Goal: Navigation & Orientation: Find specific page/section

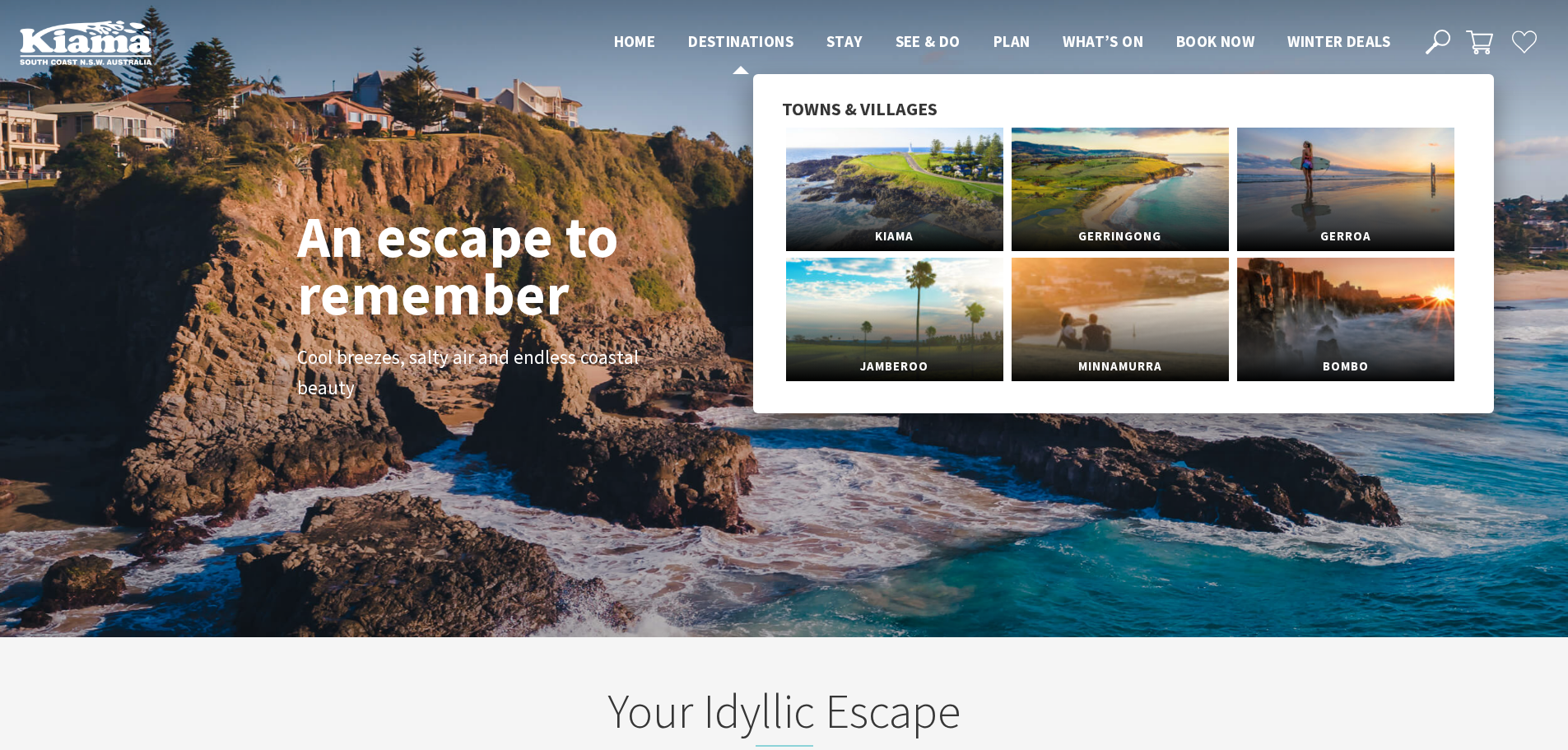
click at [717, 41] on span "Destinations" at bounding box center [740, 40] width 105 height 20
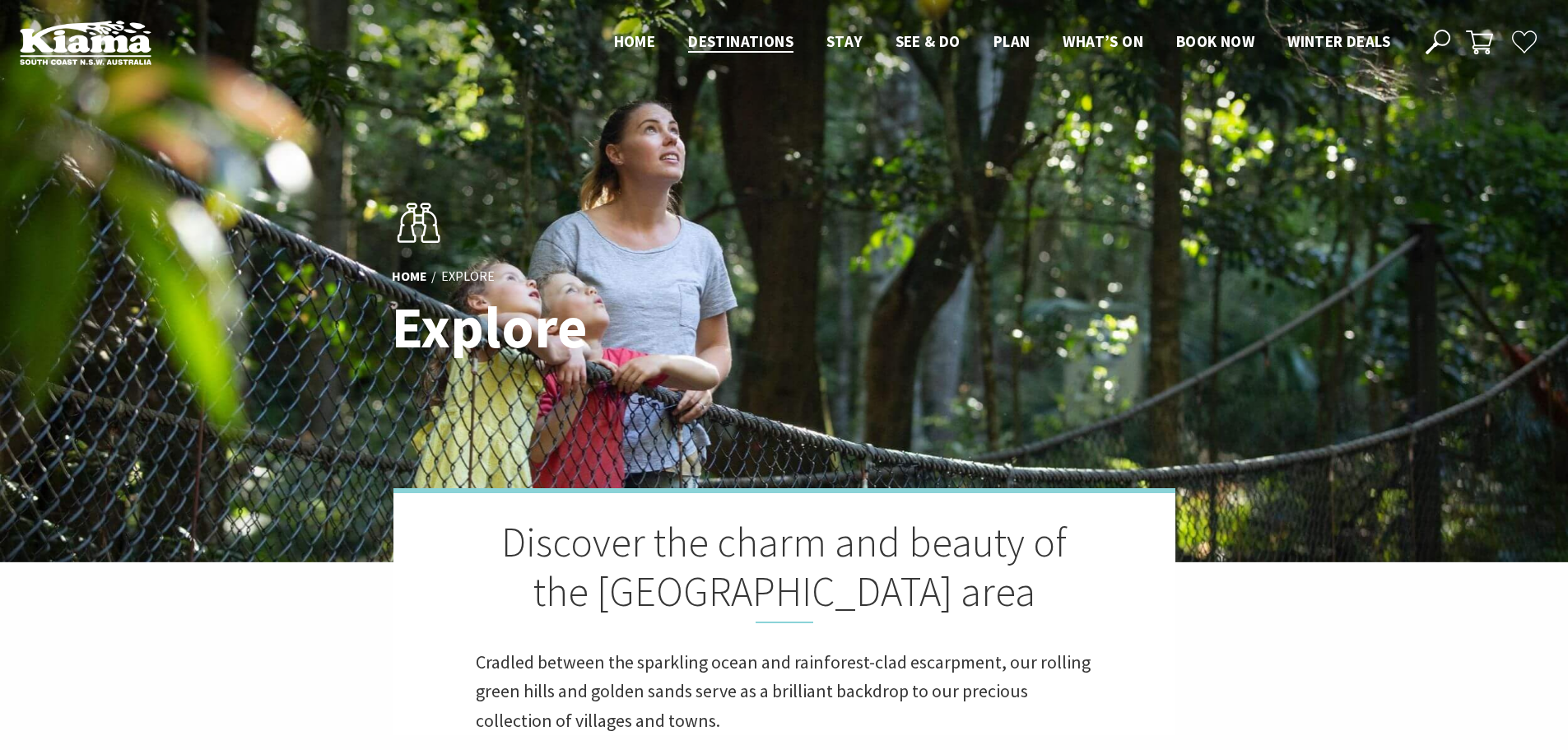
click at [651, 212] on div "Home Explore Explore" at bounding box center [784, 280] width 799 height 207
click at [604, 39] on ul "Home Destinations Towns & Villages Kiama Gerringong Gerroa Jamberoo Minnamurra …" at bounding box center [1002, 41] width 809 height 25
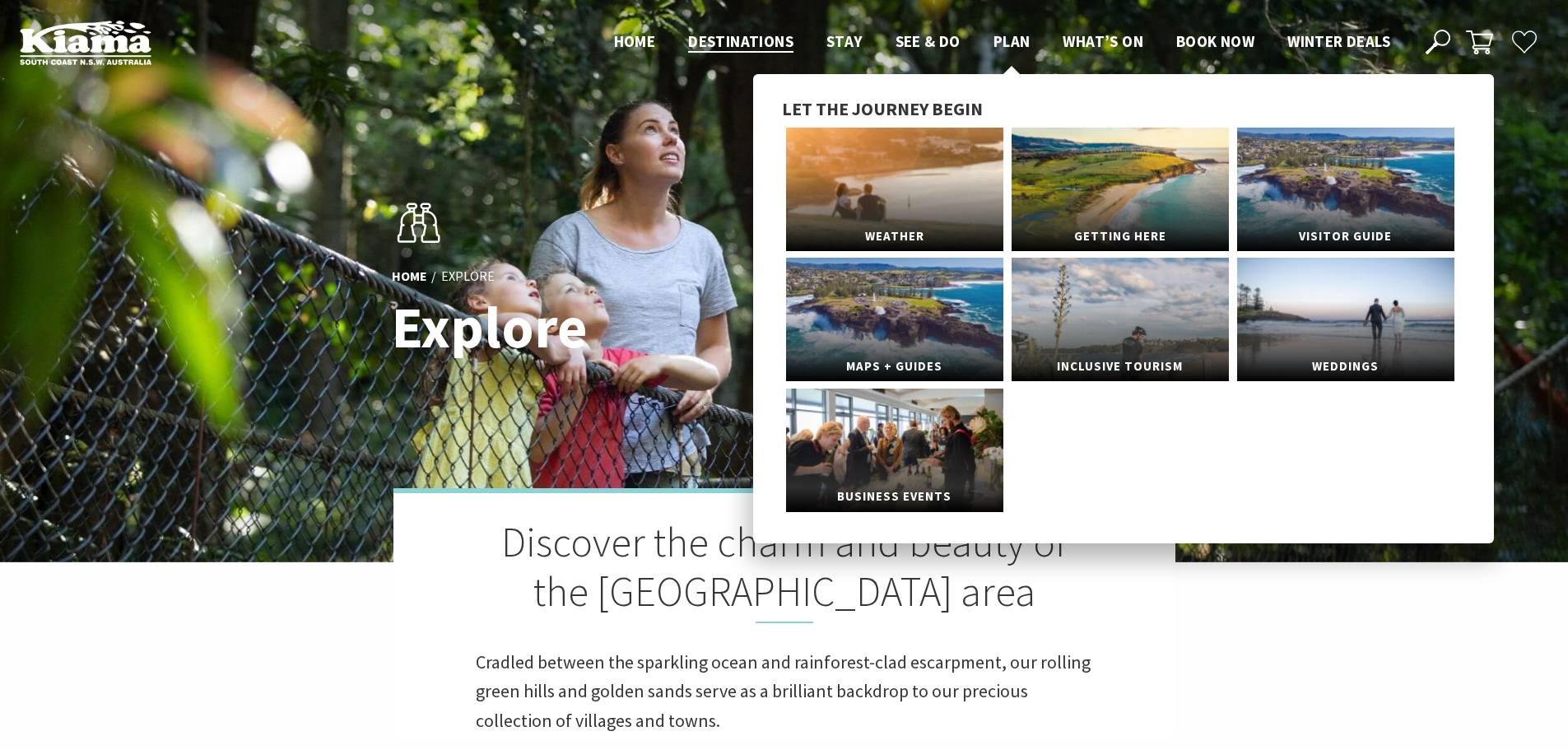
click at [1013, 36] on span "Plan" at bounding box center [1011, 40] width 37 height 20
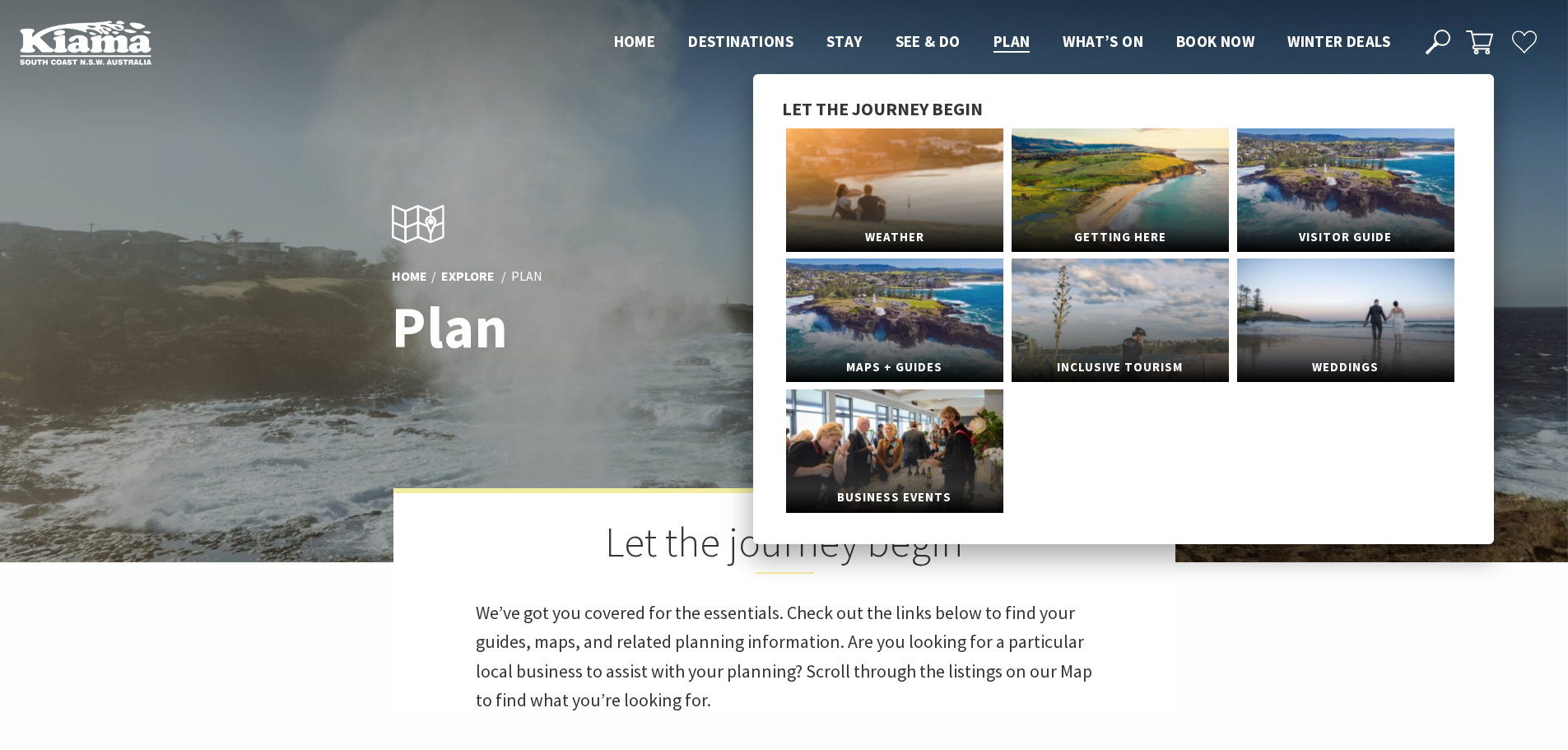
click at [1013, 36] on span "Plan" at bounding box center [1011, 40] width 37 height 20
click at [889, 339] on link "Maps + Guides" at bounding box center [895, 321] width 218 height 123
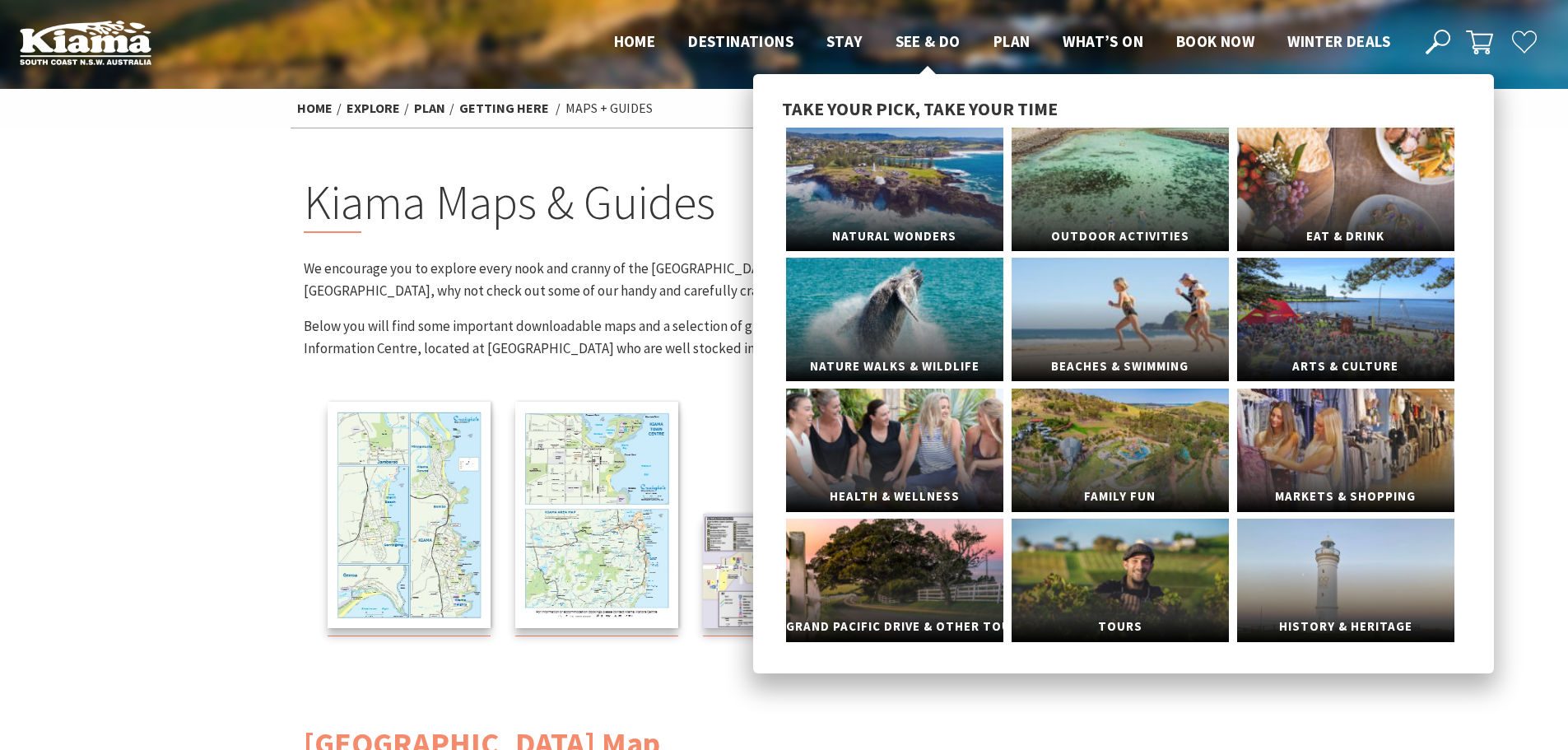
click at [925, 40] on span "See & Do" at bounding box center [928, 40] width 65 height 20
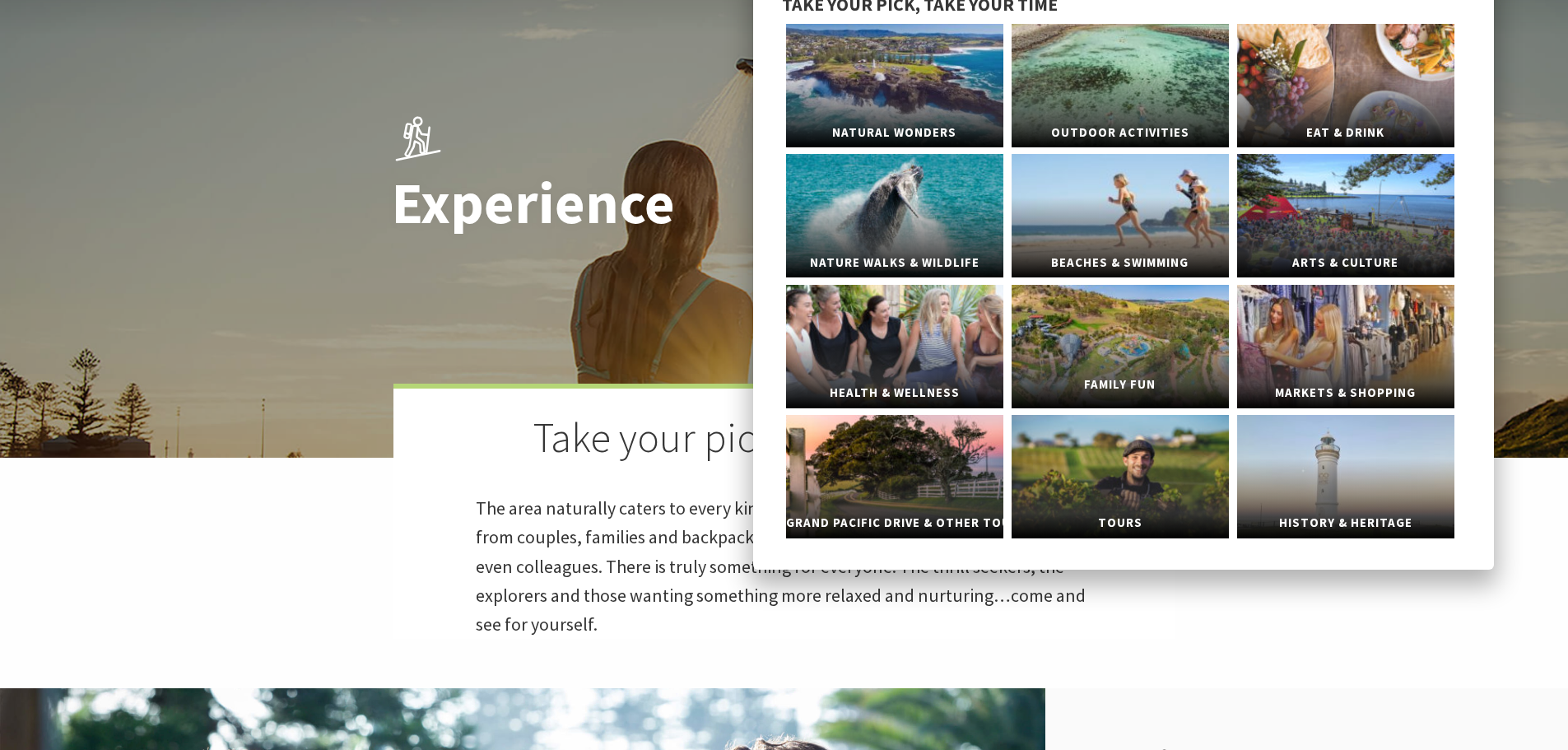
scroll to position [165, 0]
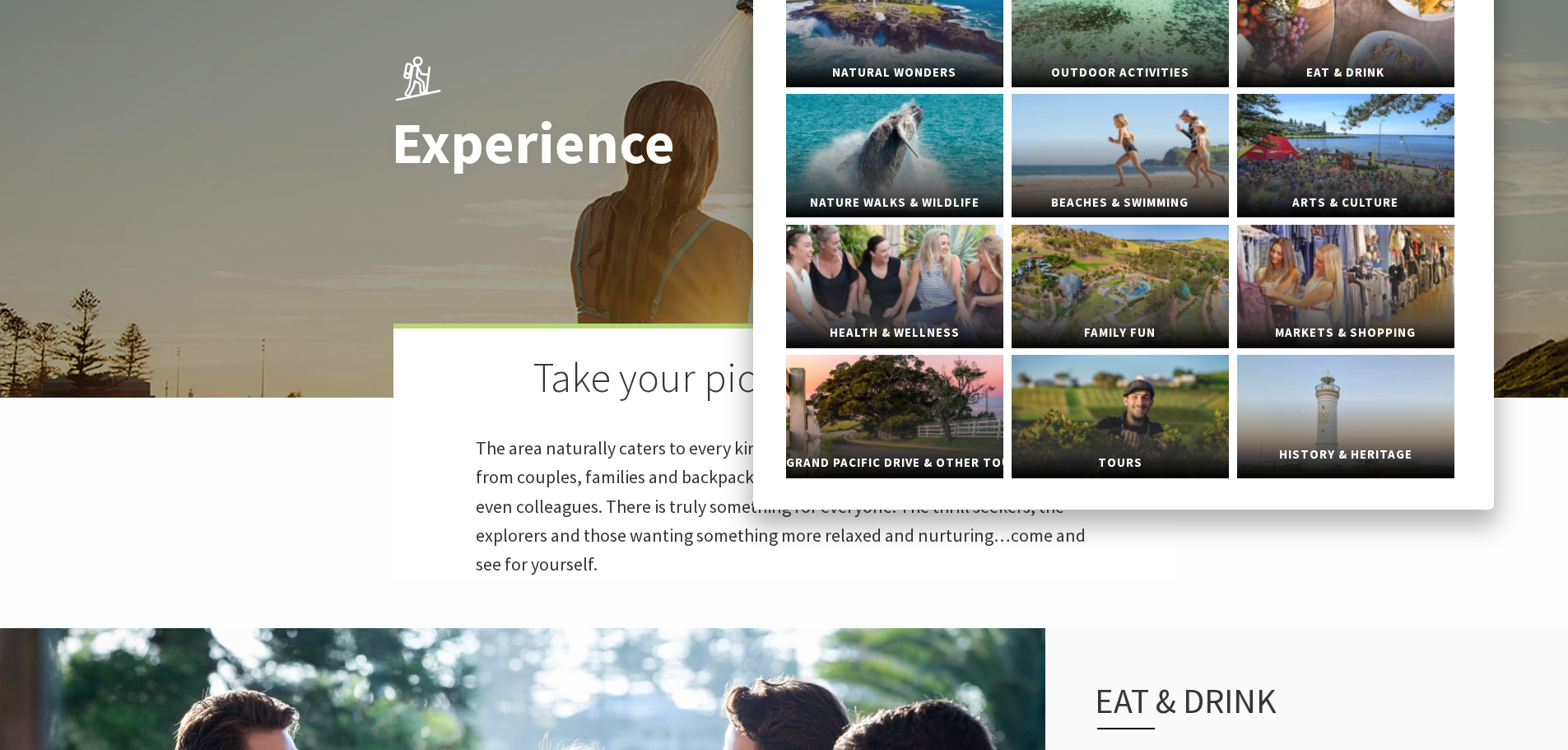
click at [1391, 425] on link "History & Heritage" at bounding box center [1346, 417] width 218 height 123
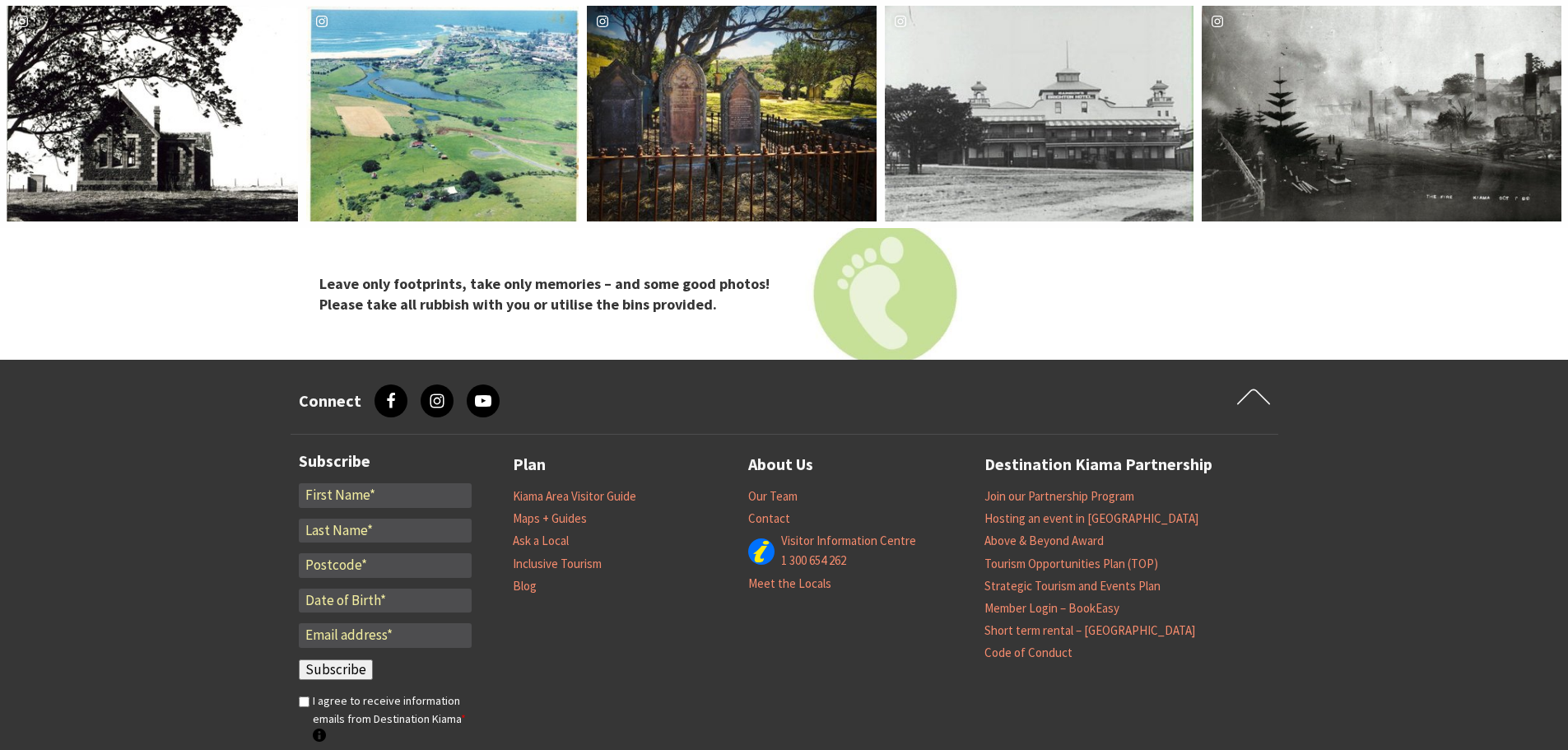
scroll to position [4474, 0]
